Goal: Transaction & Acquisition: Purchase product/service

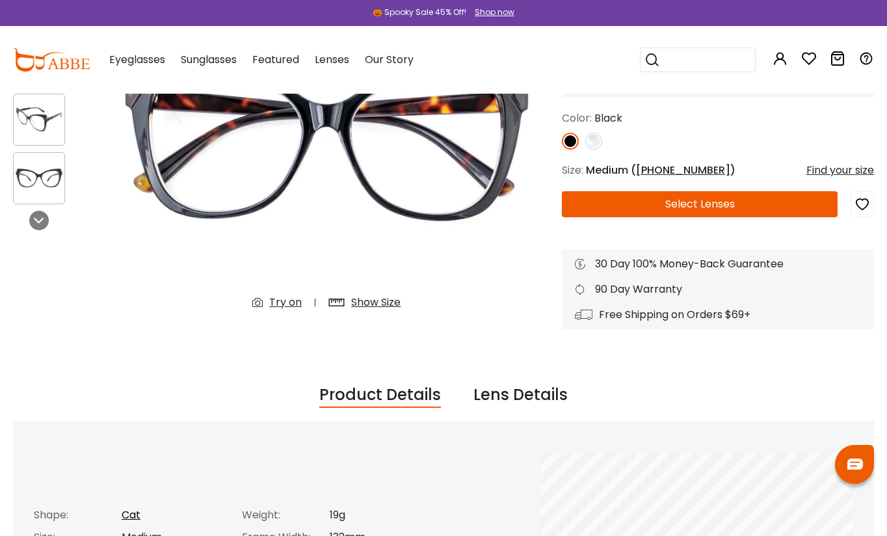
scroll to position [51, 0]
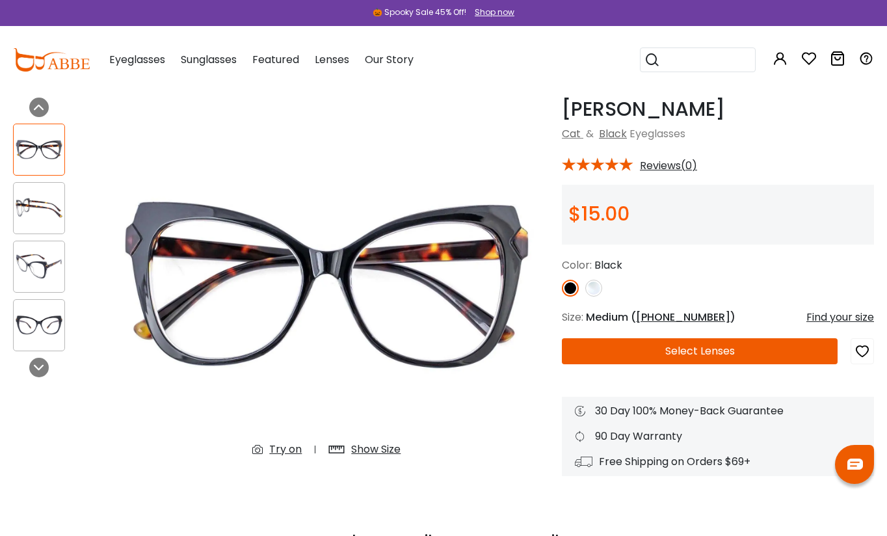
click at [589, 284] on img at bounding box center [593, 288] width 17 height 17
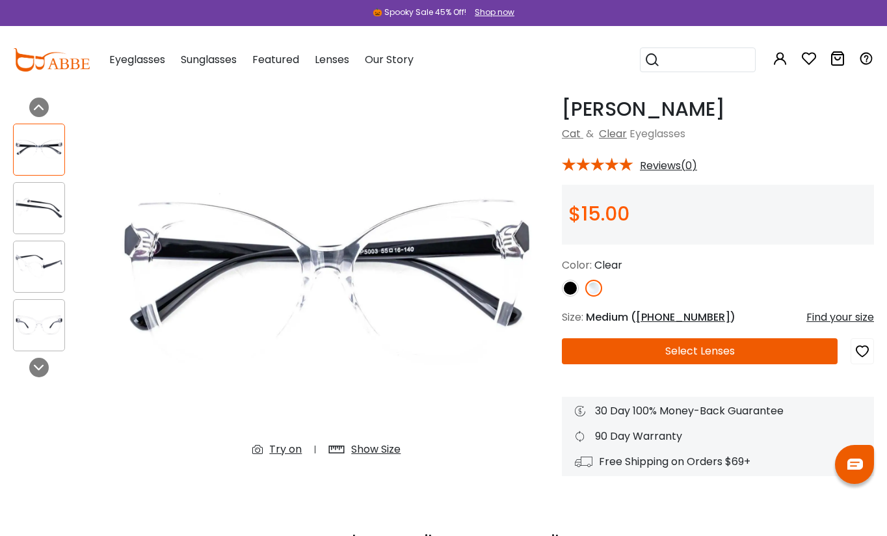
scroll to position [0, 0]
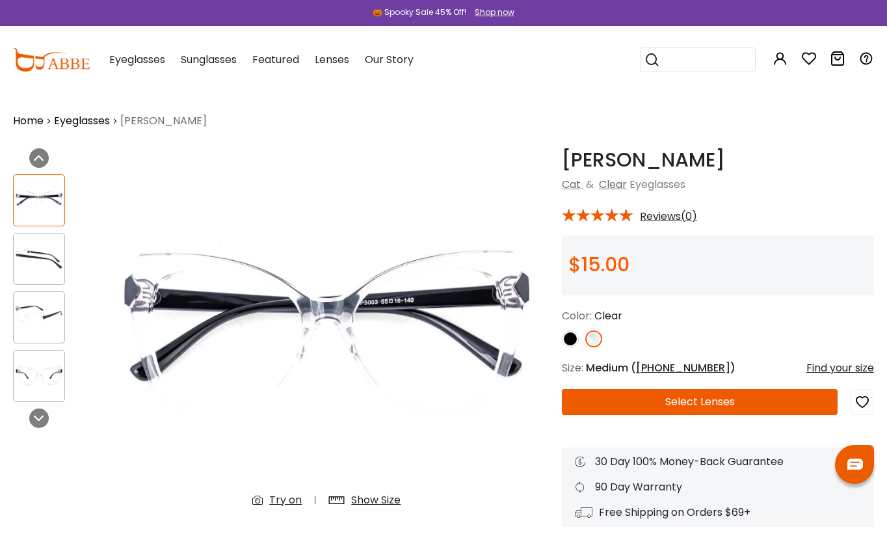
click at [456, 80] on button "Later" at bounding box center [470, 84] width 59 height 33
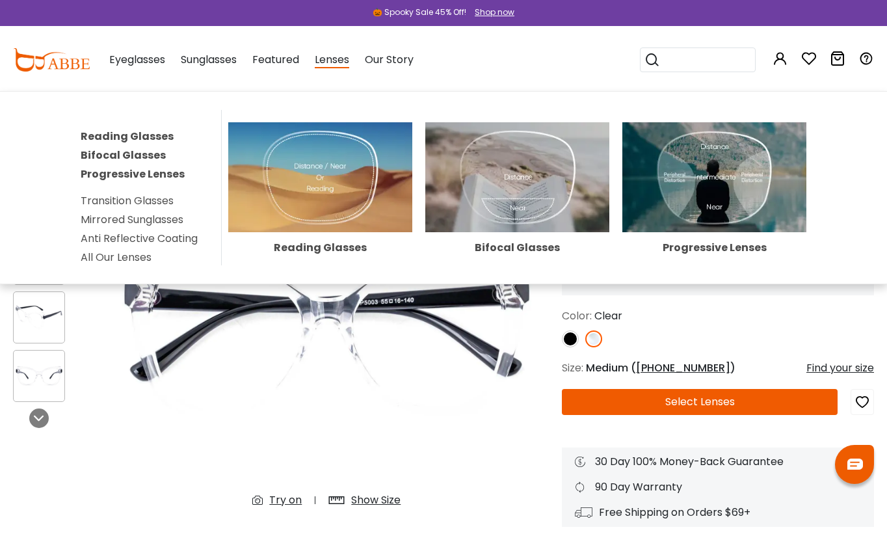
click at [328, 56] on span "Lenses" at bounding box center [332, 60] width 34 height 16
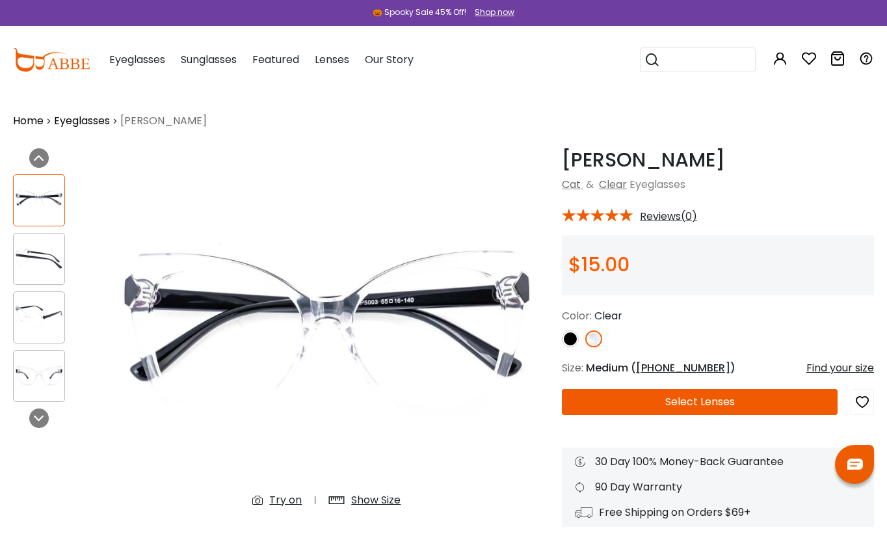
click at [330, 60] on span "Lenses" at bounding box center [332, 59] width 34 height 15
click at [345, 58] on span "Lenses" at bounding box center [332, 59] width 34 height 15
click at [337, 60] on span "Lenses" at bounding box center [332, 59] width 34 height 15
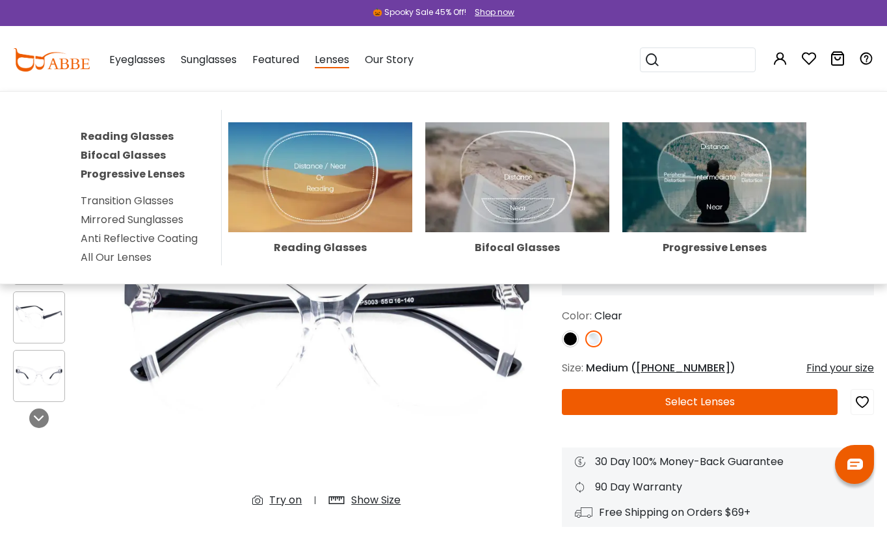
click at [131, 256] on link "All Our Lenses" at bounding box center [116, 257] width 71 height 15
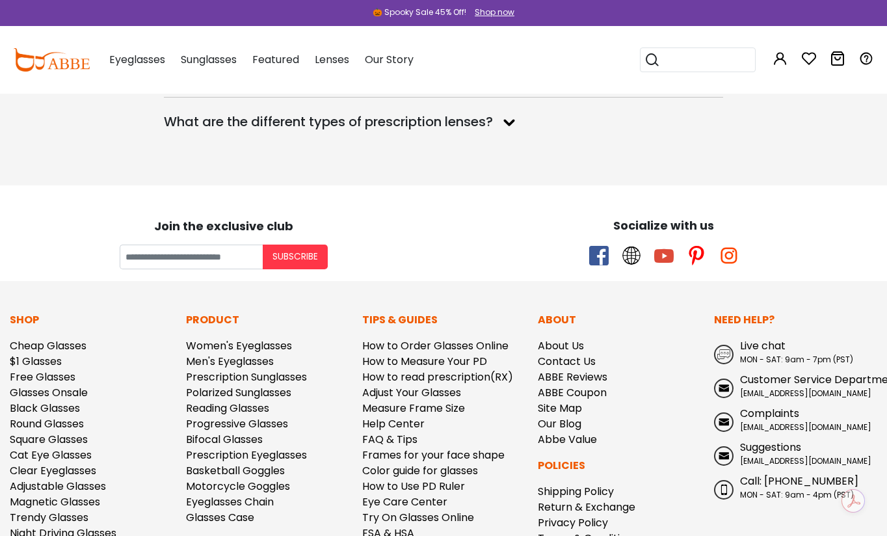
scroll to position [2679, 0]
